Goal: Task Accomplishment & Management: Manage account settings

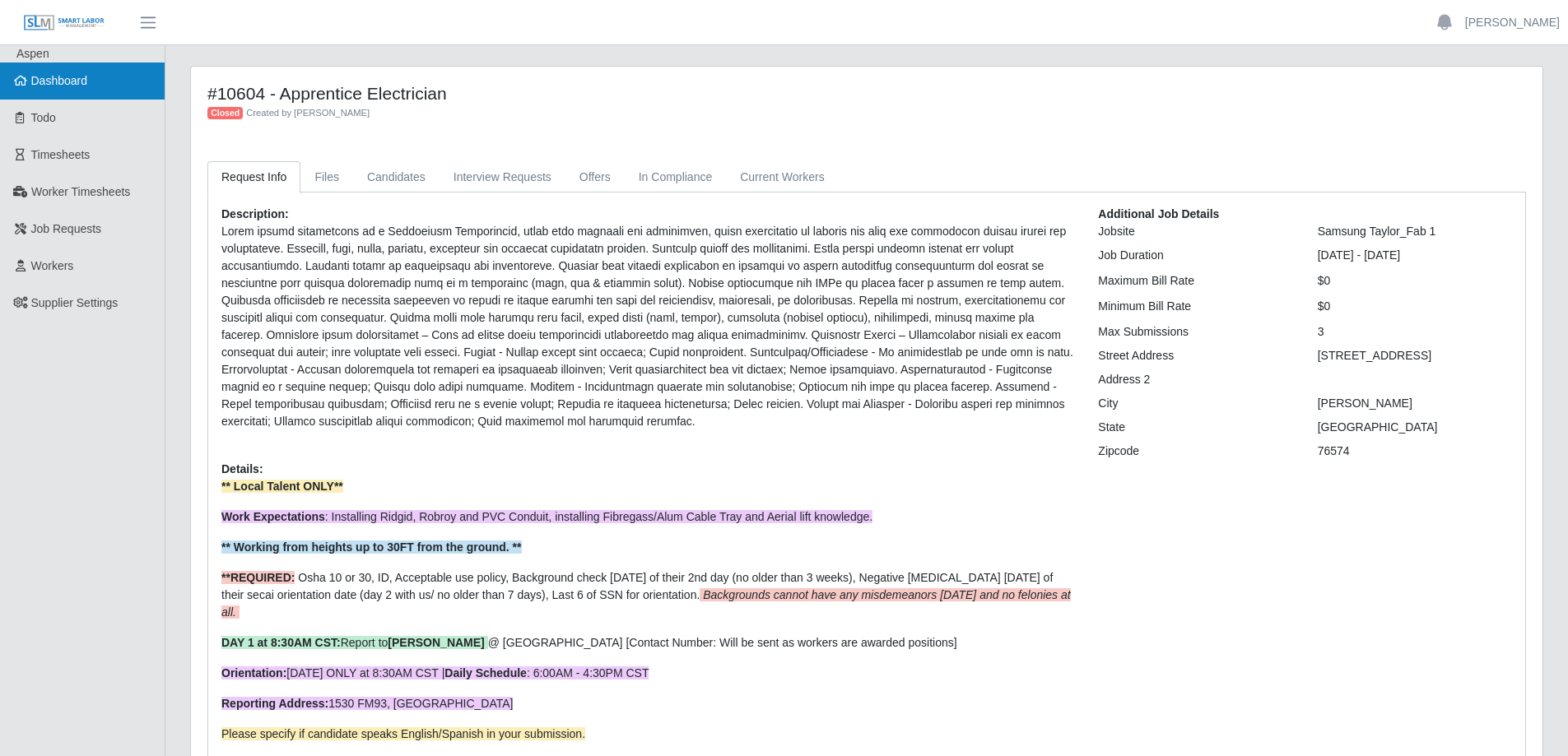
click at [94, 87] on link "Dashboard" at bounding box center [82, 81] width 165 height 37
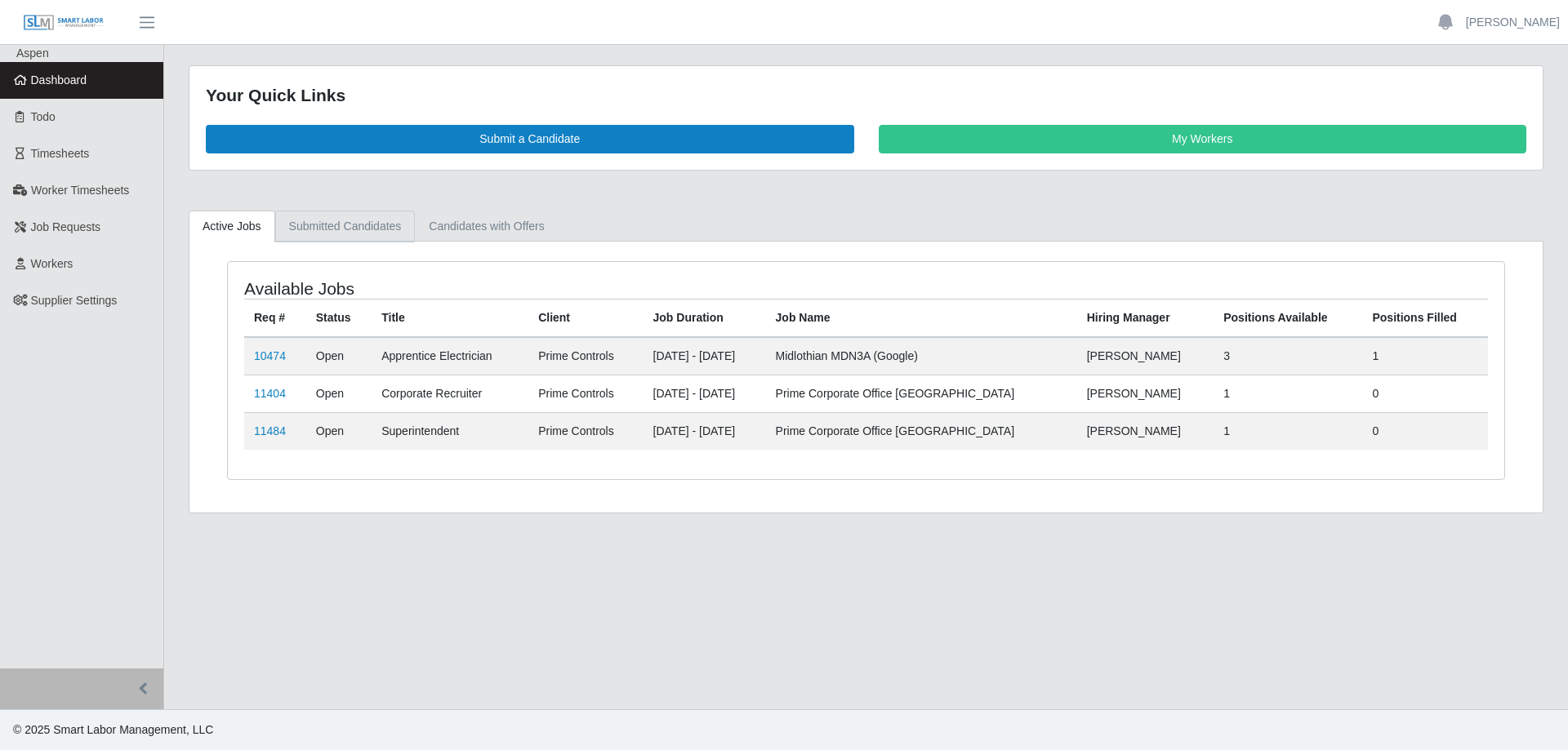
click at [331, 220] on link "Submitted Candidates" at bounding box center [345, 226] width 141 height 31
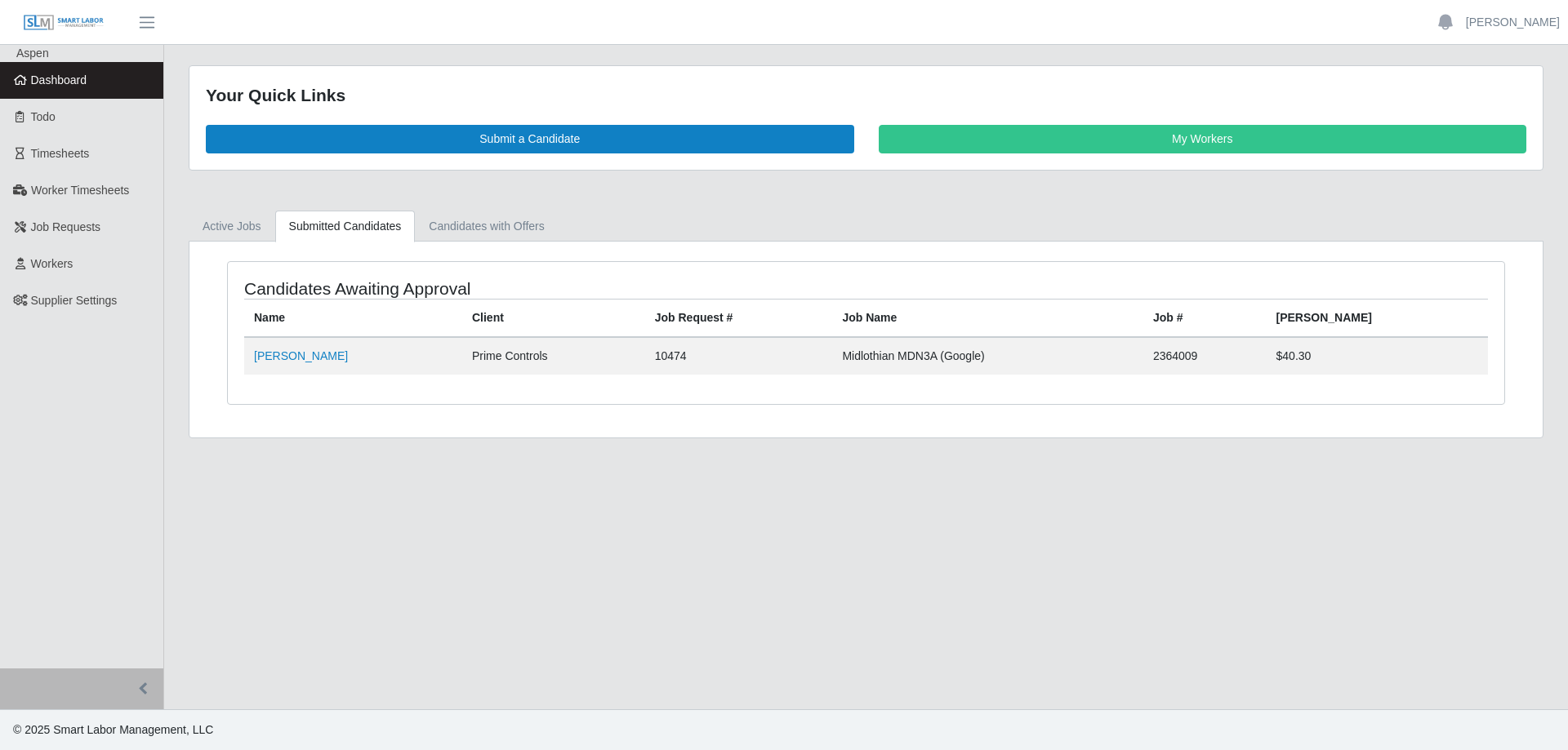
click at [98, 86] on link "Dashboard" at bounding box center [81, 80] width 163 height 37
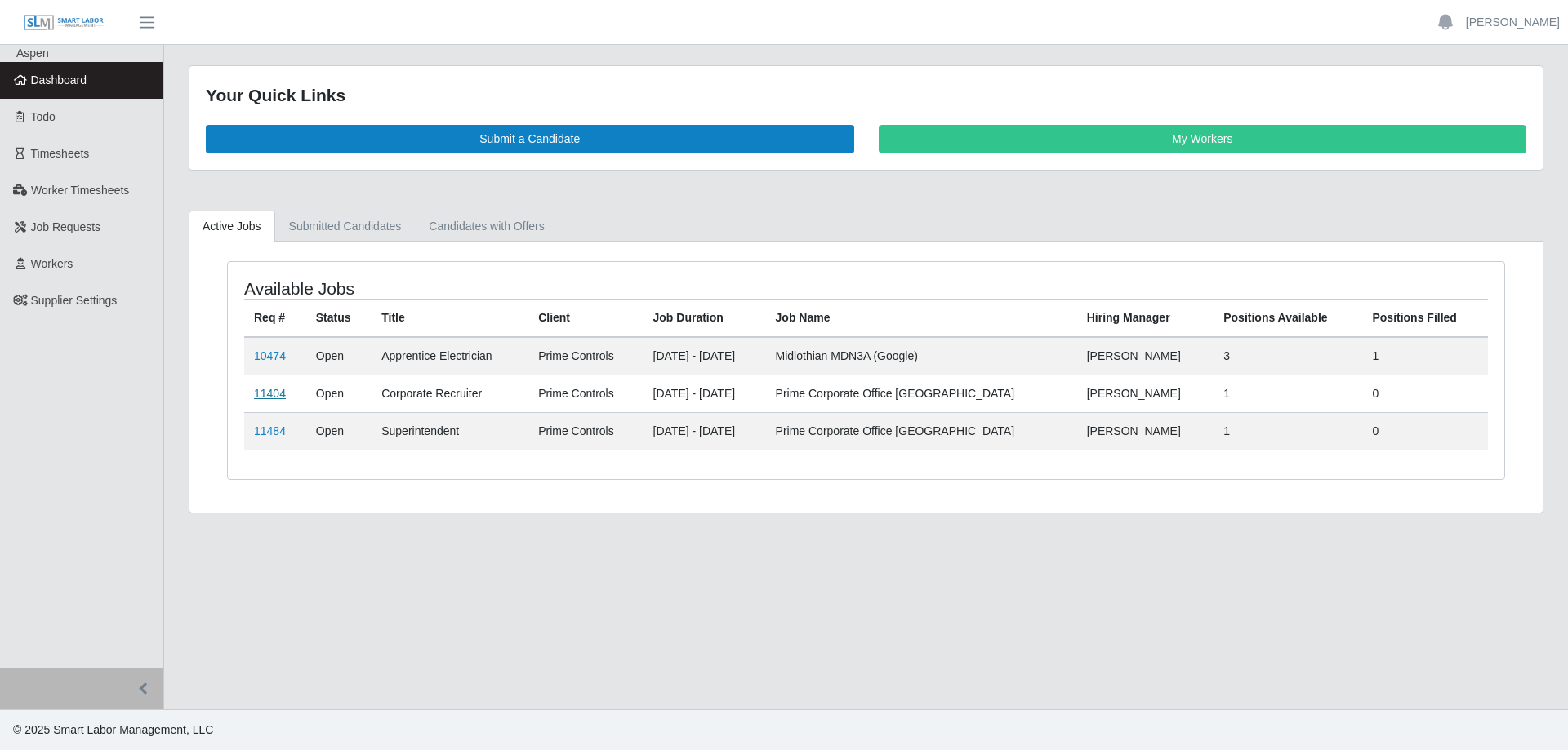
click at [271, 390] on link "11404" at bounding box center [270, 393] width 31 height 13
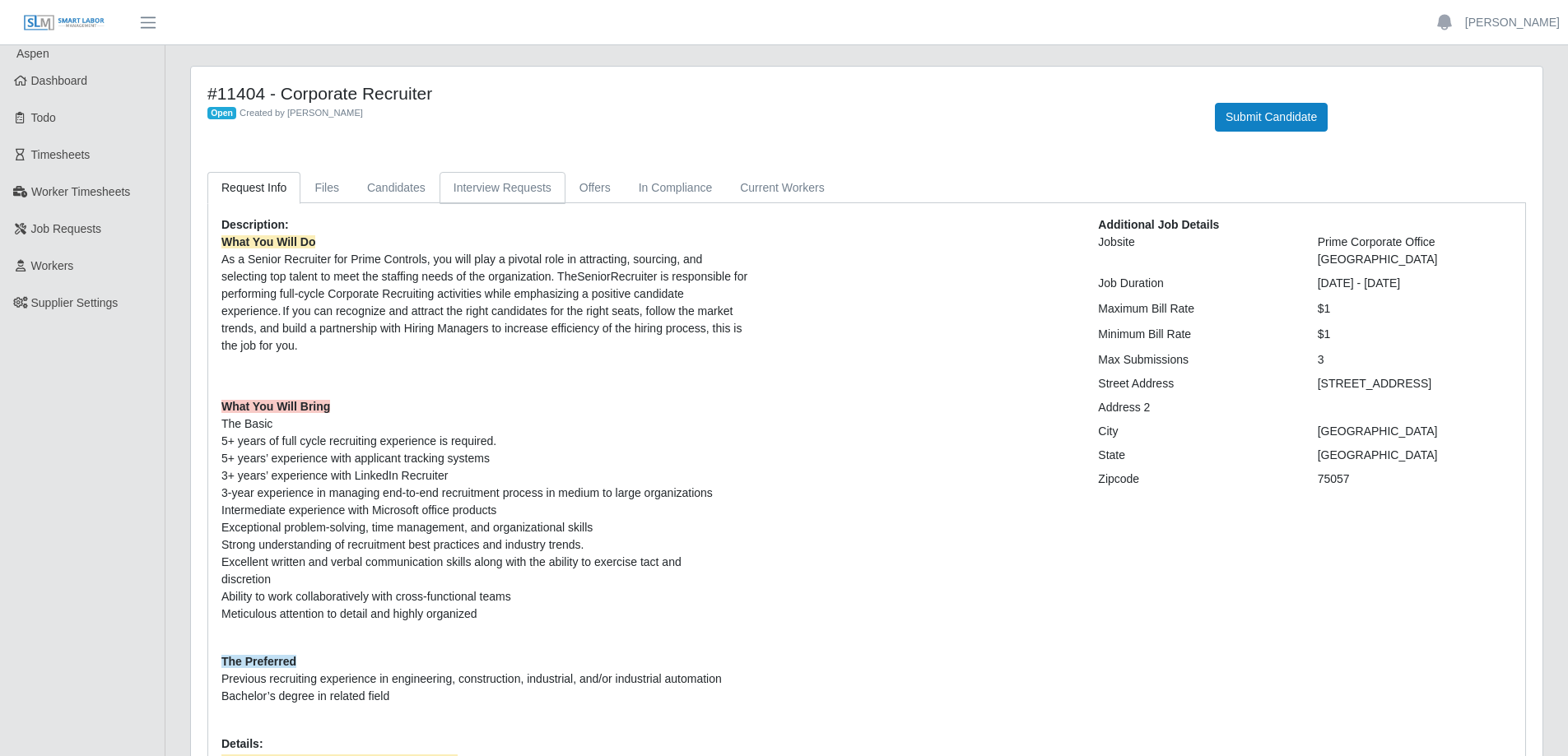
click at [501, 187] on link "Interview Requests" at bounding box center [502, 187] width 126 height 32
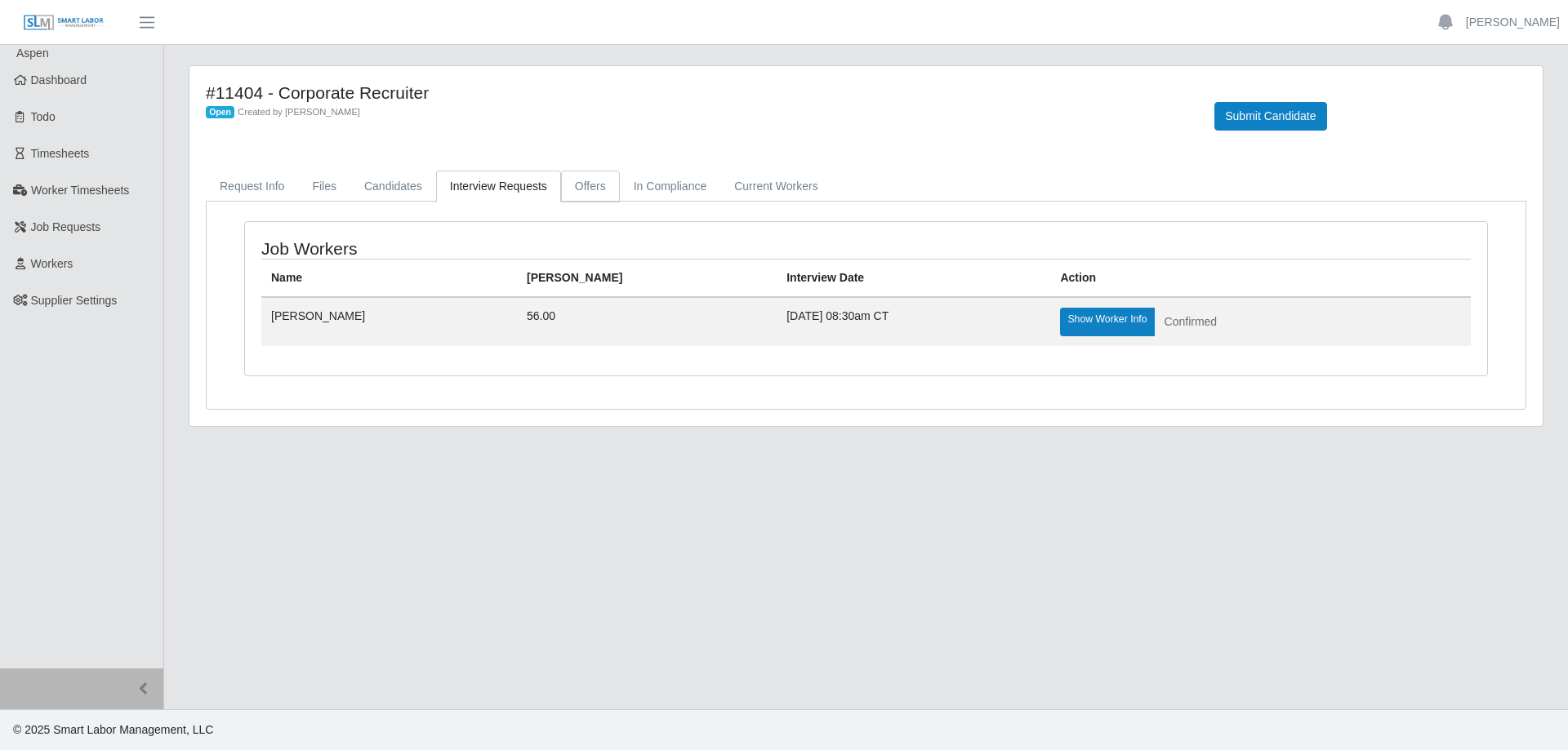
click at [576, 187] on link "Offers" at bounding box center [590, 186] width 59 height 31
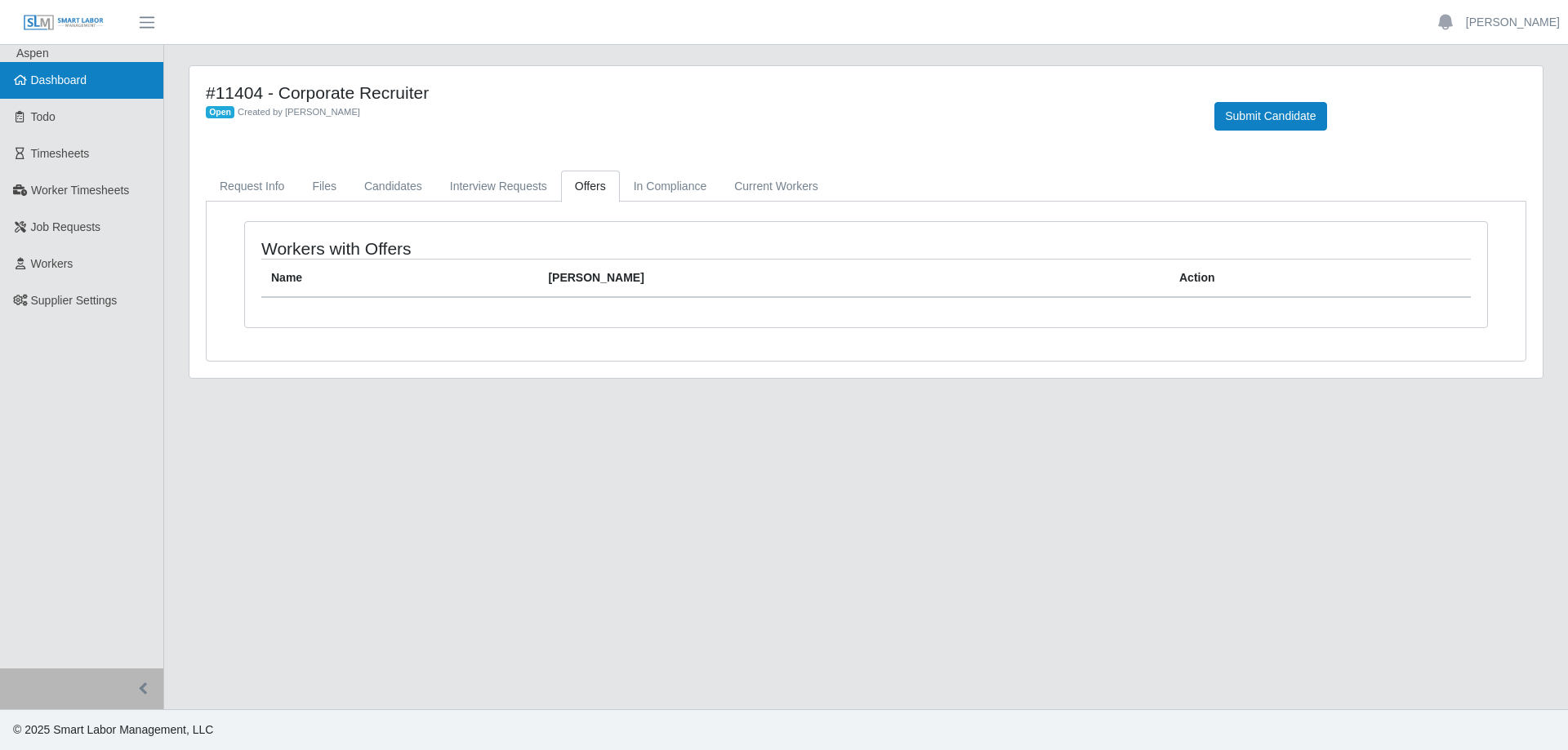
click at [91, 84] on link "Dashboard" at bounding box center [81, 80] width 163 height 37
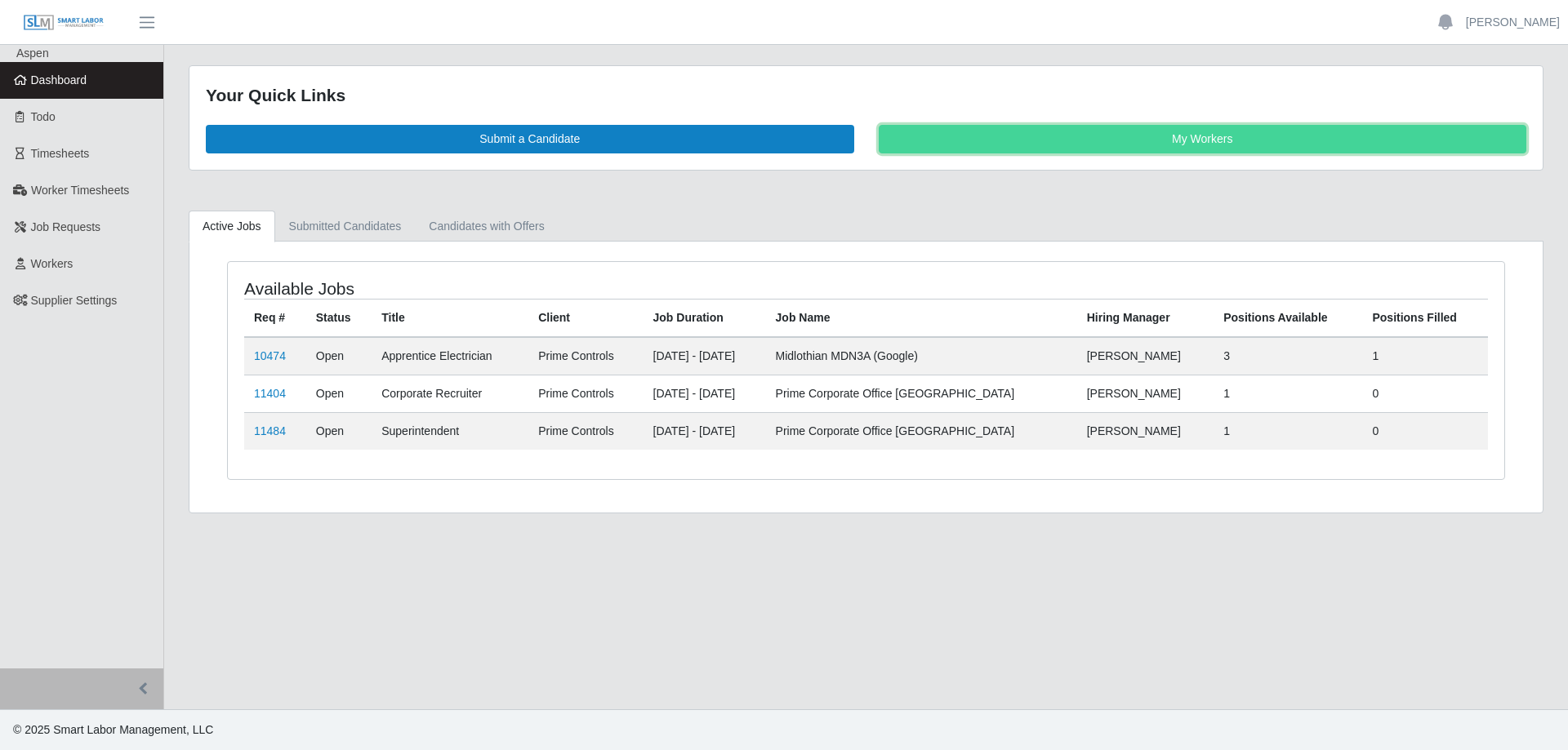
click at [1096, 150] on link "My Workers" at bounding box center [1203, 139] width 648 height 29
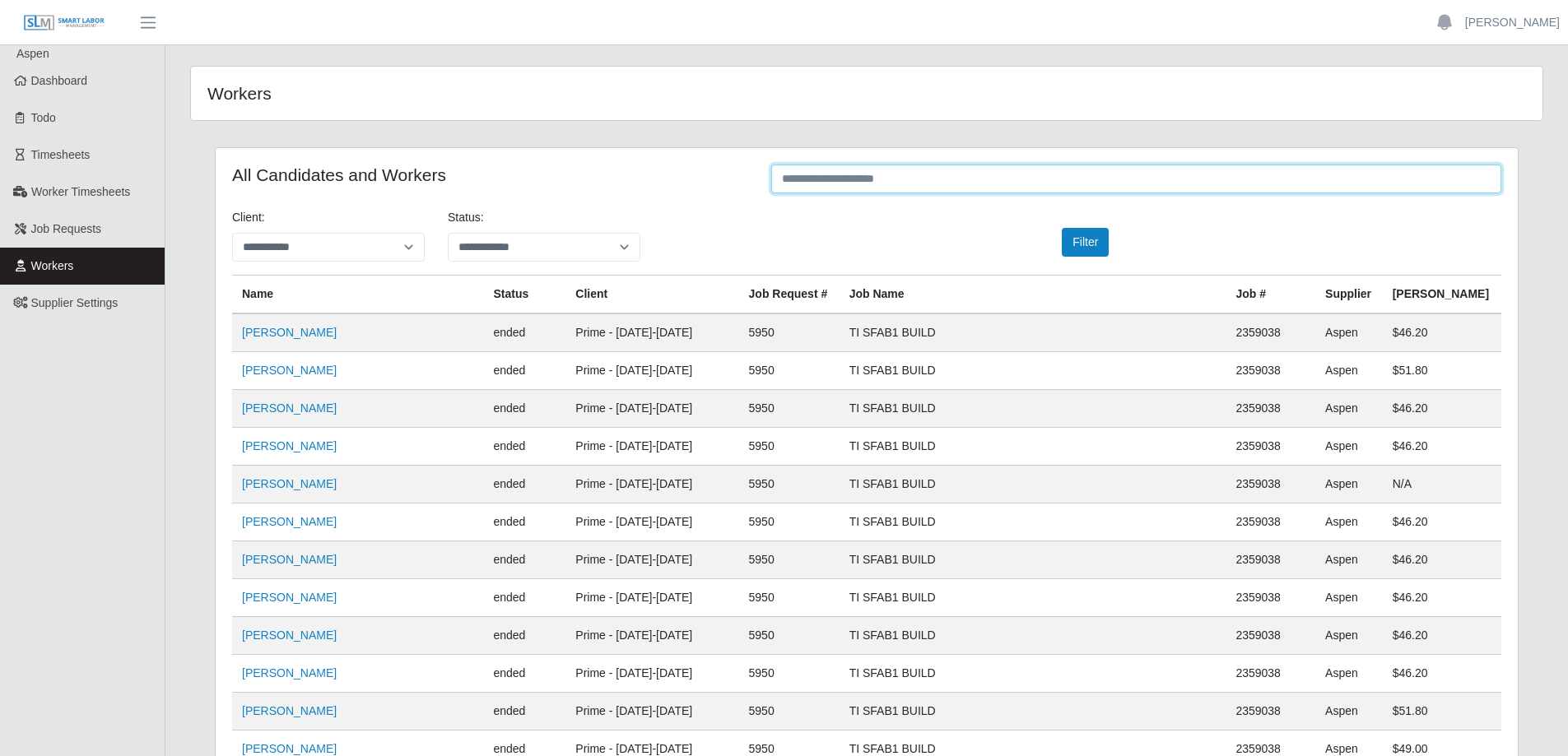
click at [863, 179] on input "text" at bounding box center [1136, 179] width 730 height 29
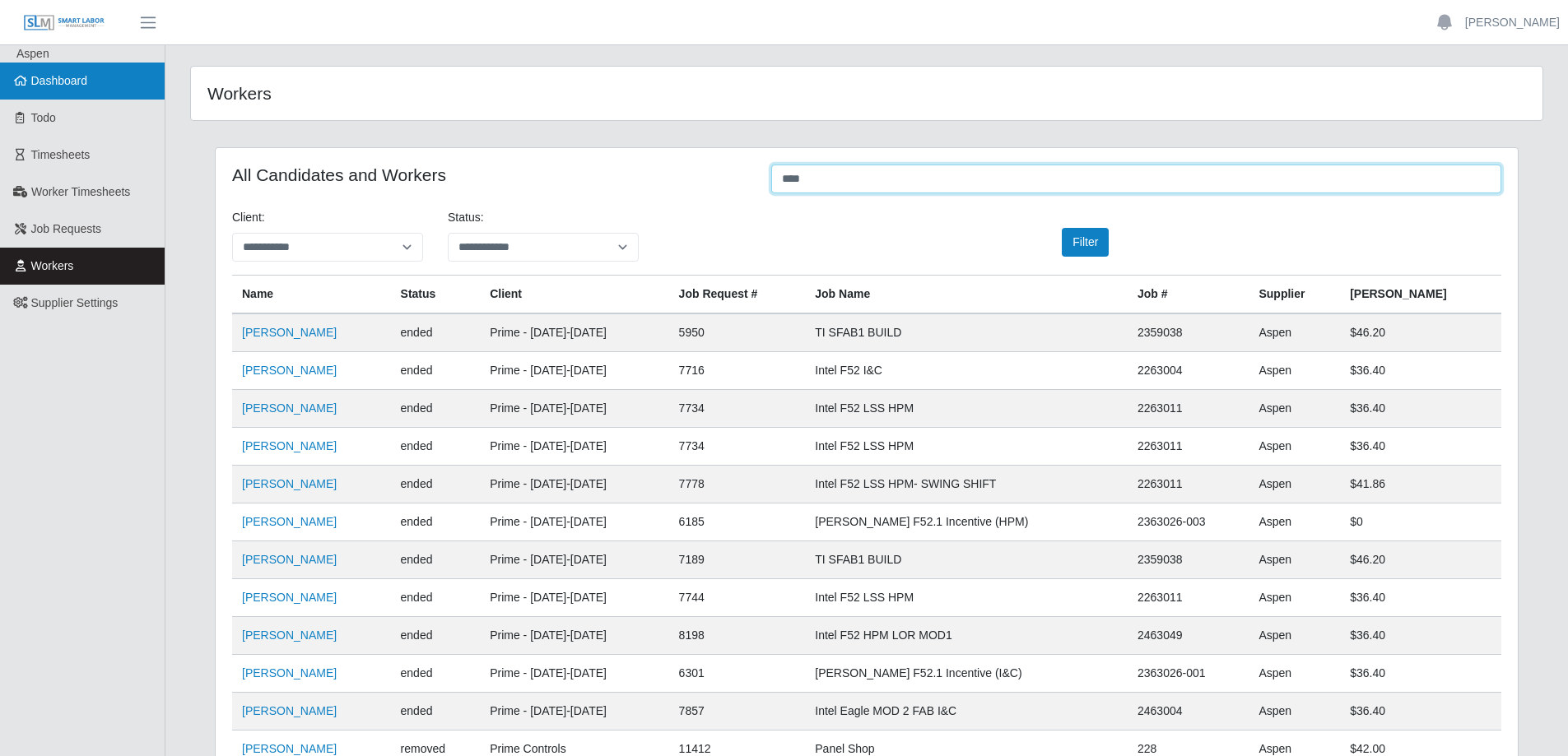
type input "****"
click at [82, 84] on span "Dashboard" at bounding box center [60, 80] width 57 height 13
